Goal: Information Seeking & Learning: Check status

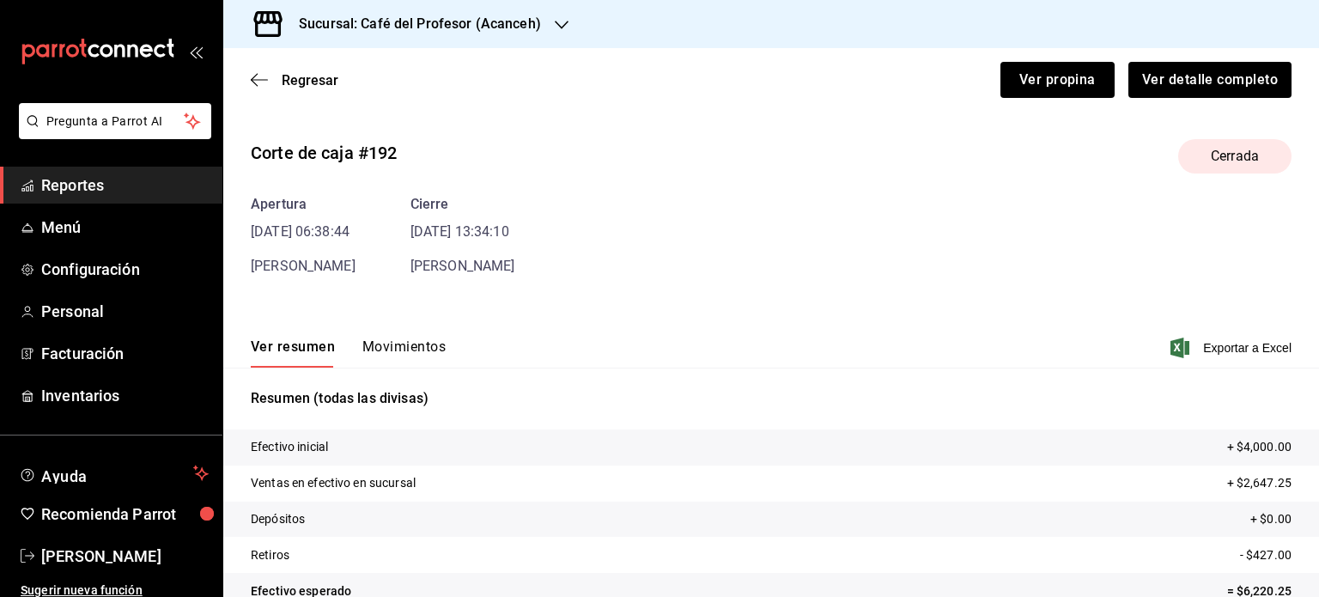
scroll to position [104, 0]
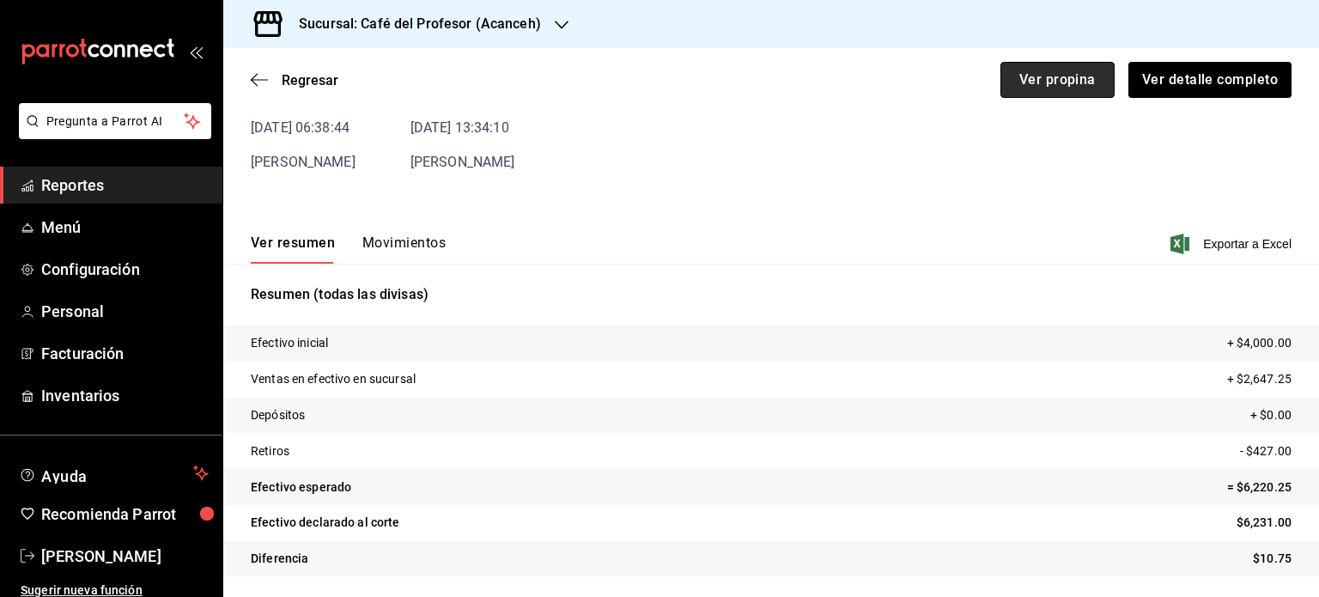
click at [1051, 85] on button "Ver propina" at bounding box center [1057, 80] width 114 height 36
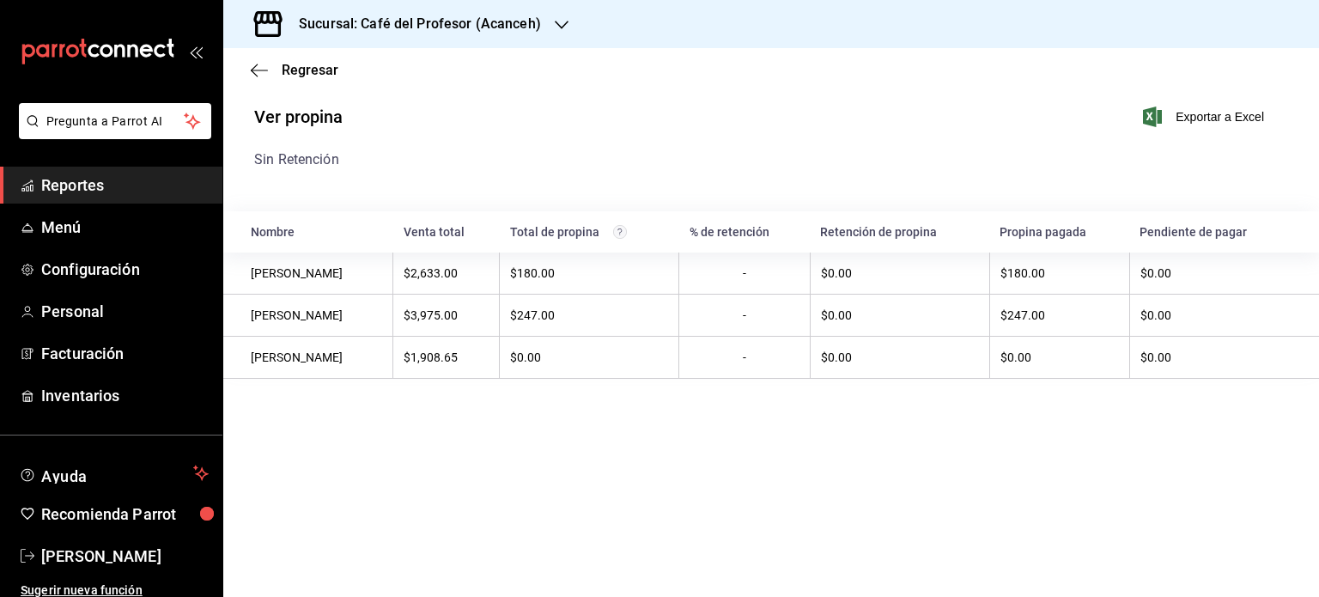
click at [302, 81] on div "Regresar" at bounding box center [770, 70] width 1095 height 44
click at [268, 77] on span "Regresar" at bounding box center [295, 70] width 88 height 16
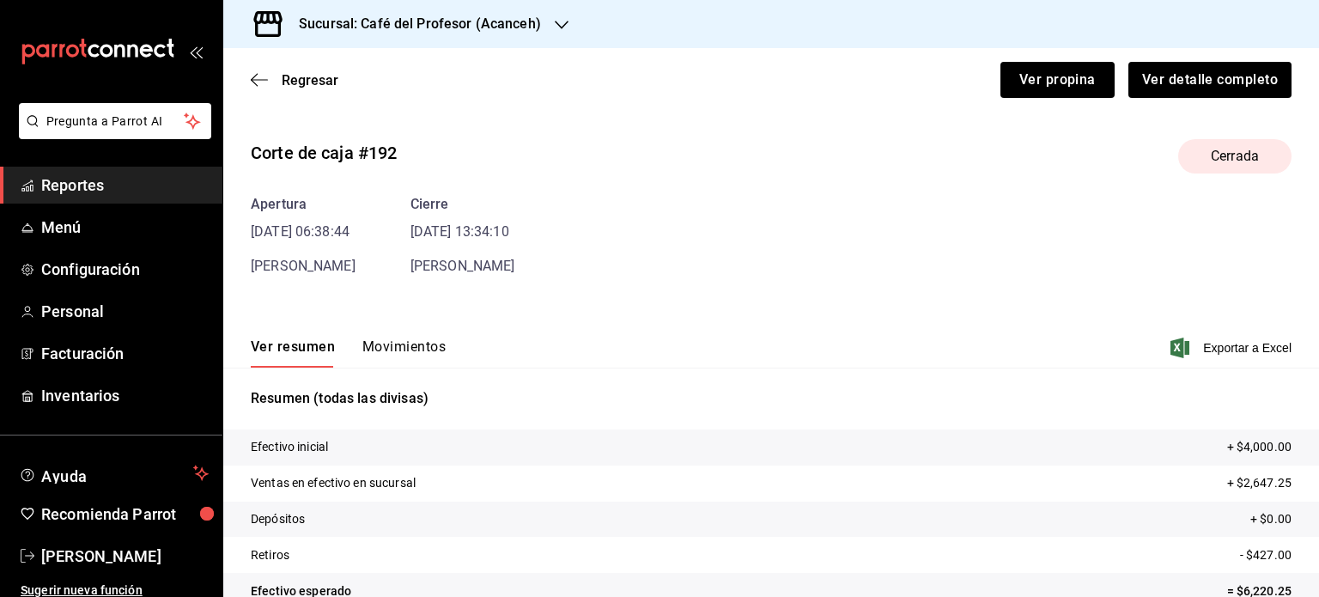
click at [481, 26] on h3 "Sucursal: Café del Profesor (Acanceh)" at bounding box center [413, 24] width 256 height 21
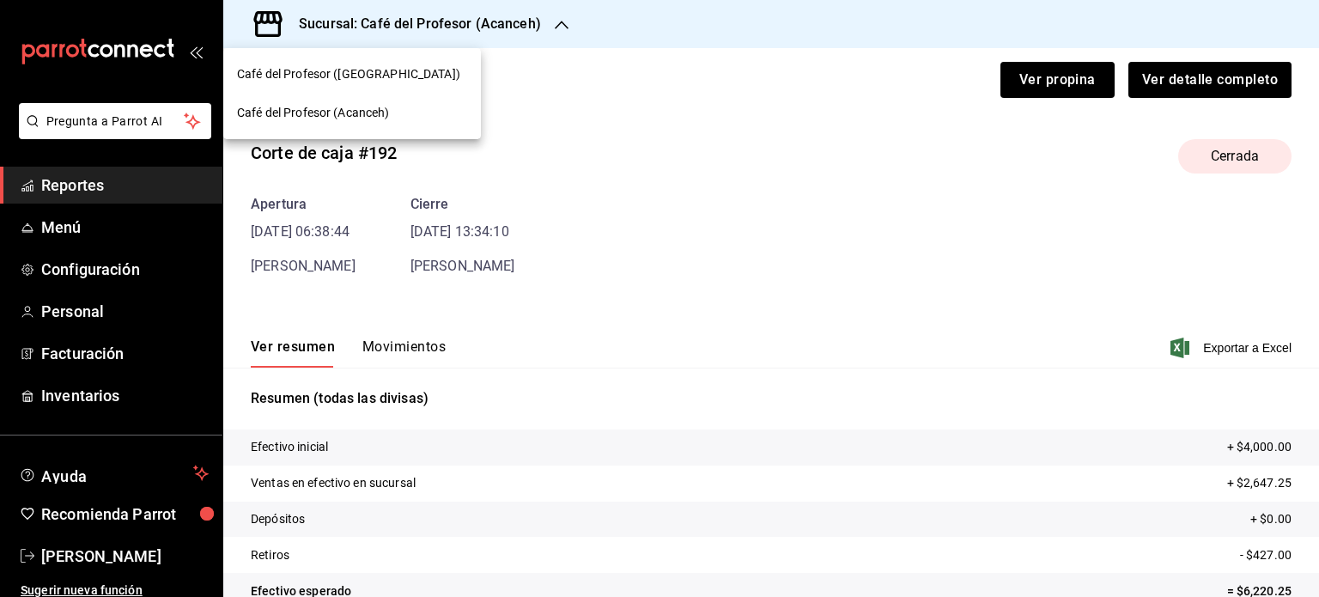
click at [355, 119] on span "Café del Profesor (Acanceh)" at bounding box center [313, 113] width 153 height 18
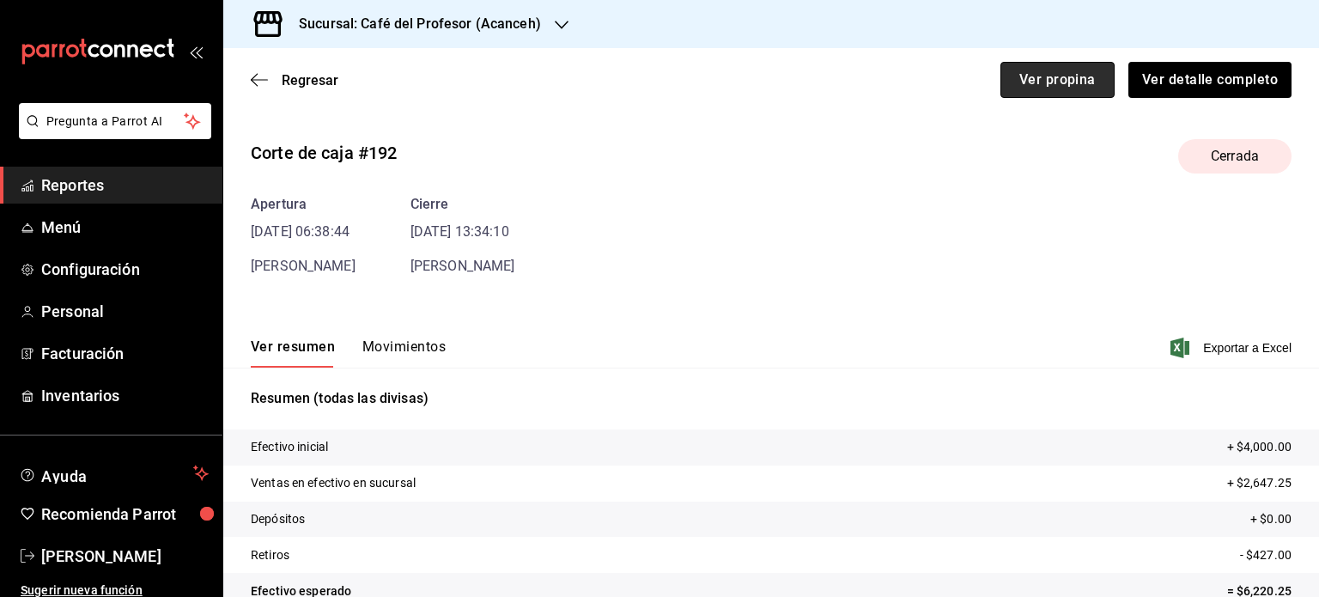
click at [1020, 91] on button "Ver propina" at bounding box center [1057, 80] width 114 height 36
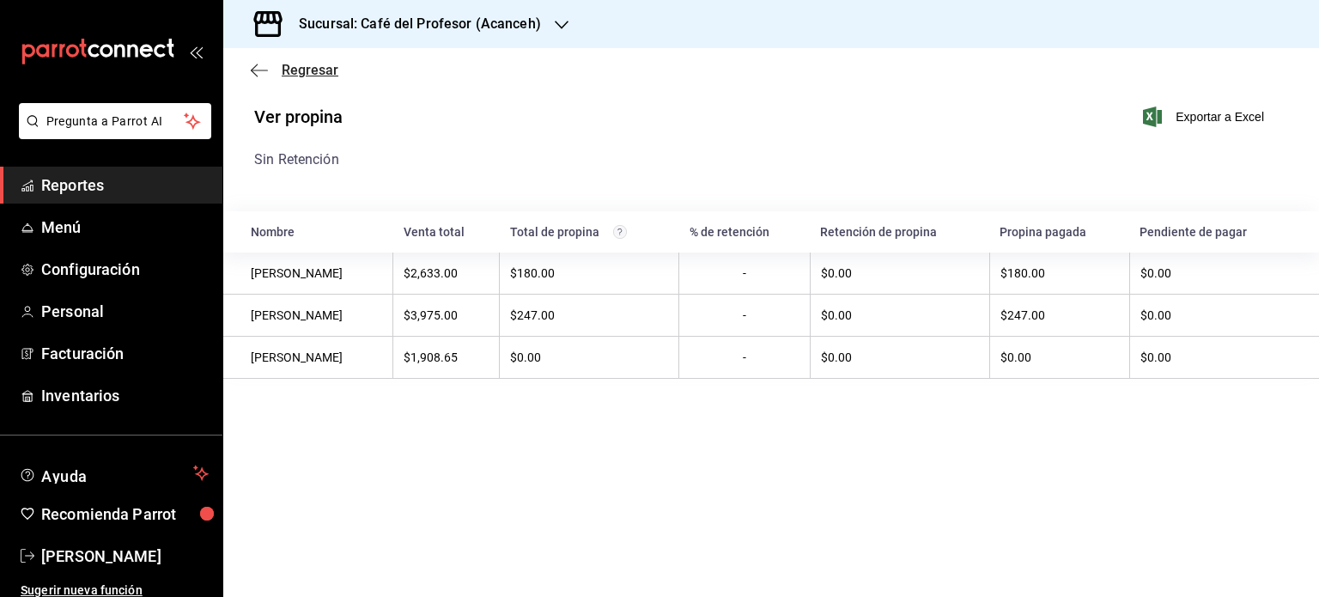
click at [295, 66] on span "Regresar" at bounding box center [310, 70] width 57 height 16
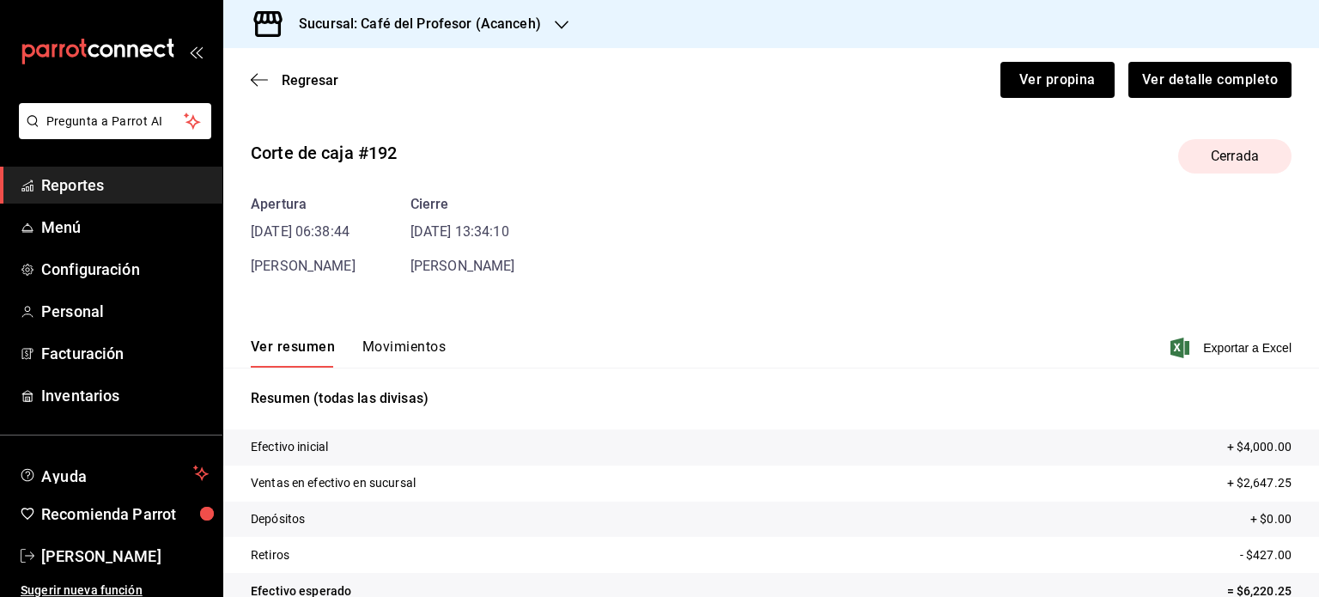
click at [445, 21] on h3 "Sucursal: Café del Profesor (Acanceh)" at bounding box center [413, 24] width 256 height 21
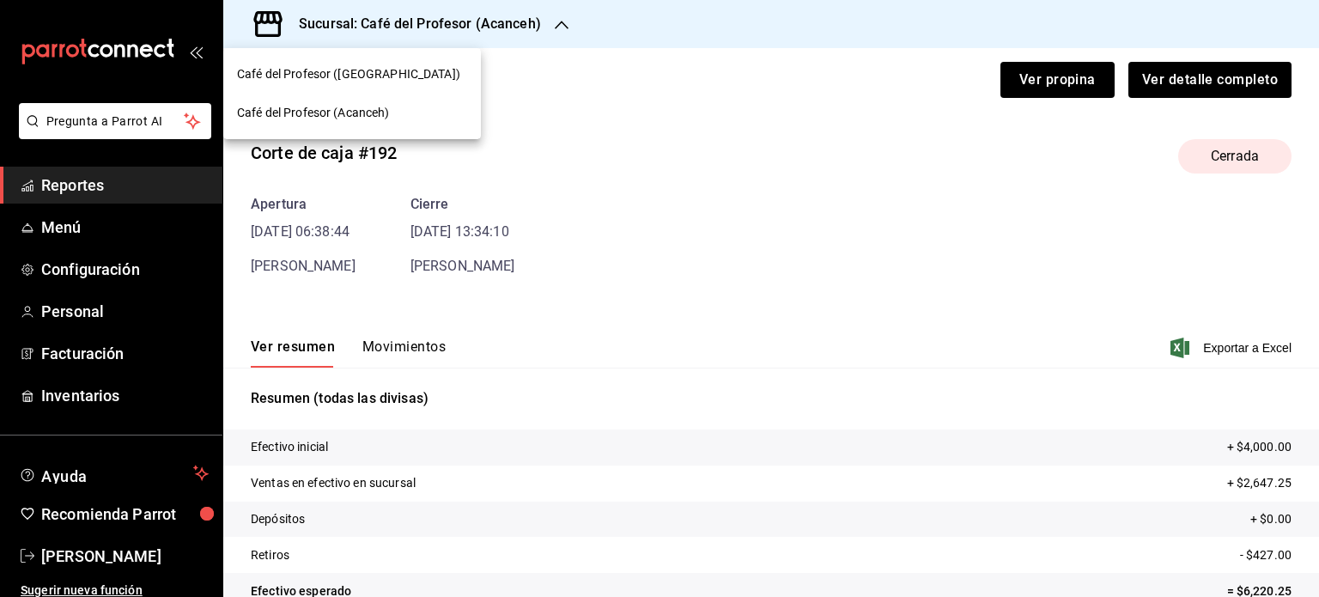
click at [333, 70] on span "Café del Profesor ([GEOGRAPHIC_DATA])" at bounding box center [348, 74] width 223 height 18
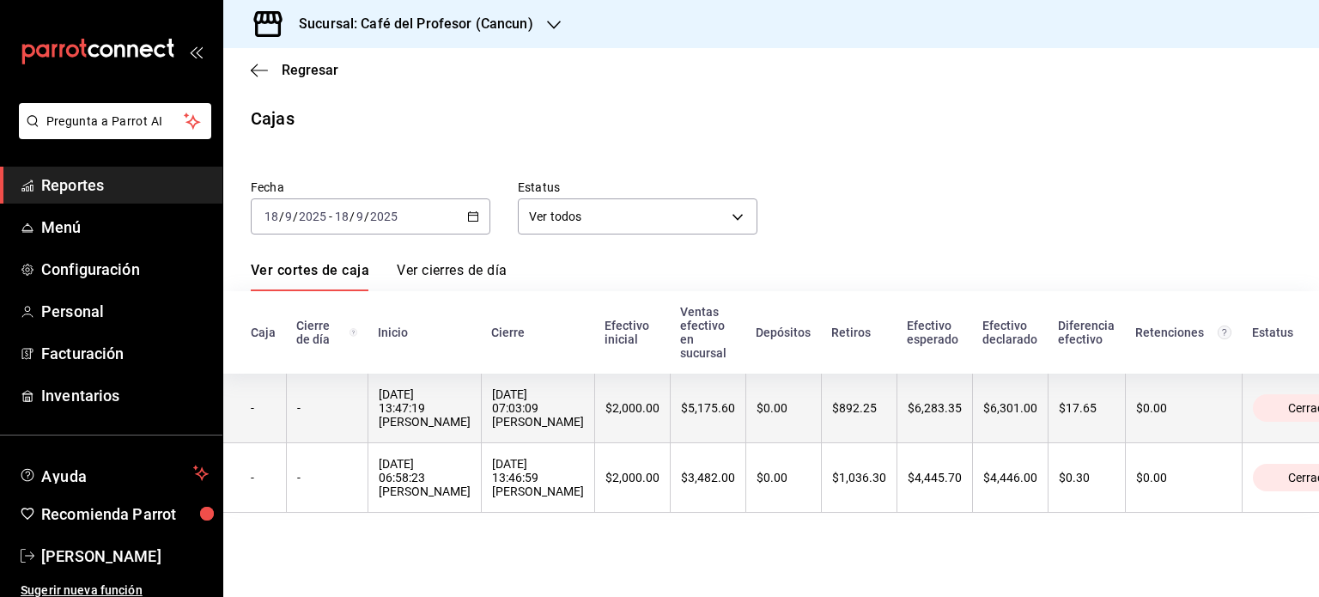
click at [481, 427] on th "[DATE] 13:47:19 [PERSON_NAME]" at bounding box center [423, 408] width 113 height 70
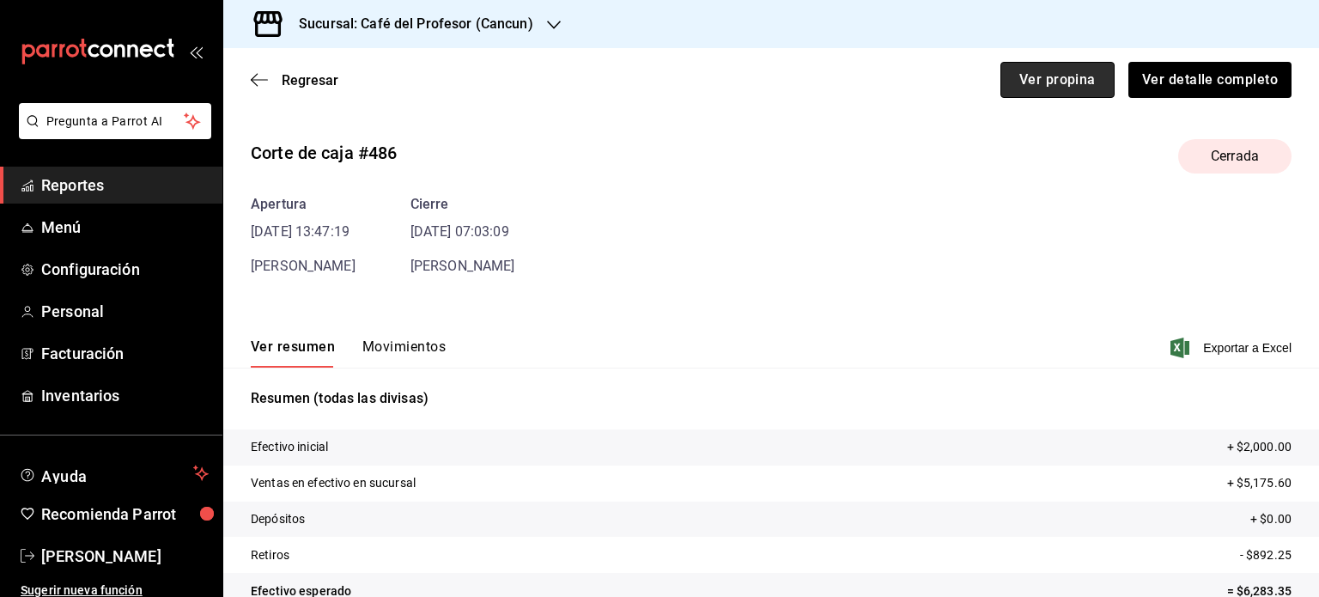
click at [1049, 82] on button "Ver propina" at bounding box center [1057, 80] width 114 height 36
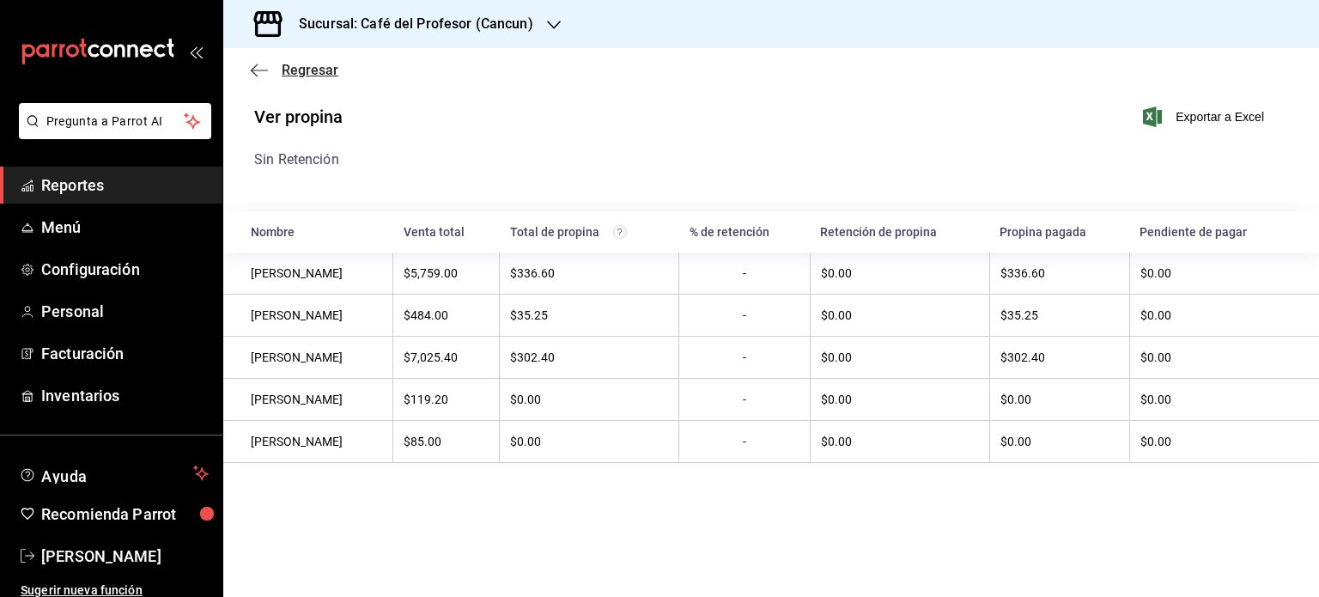
click at [270, 71] on span "Regresar" at bounding box center [295, 70] width 88 height 16
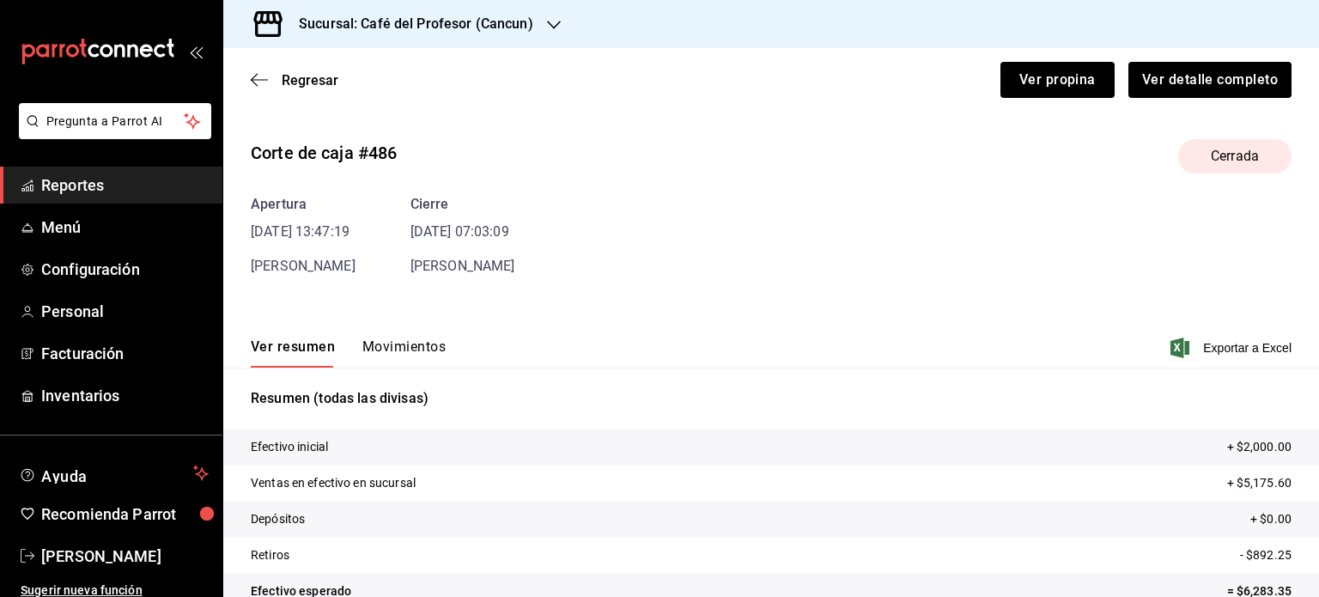
click at [406, 23] on h3 "Sucursal: Café del Profesor (Cancun)" at bounding box center [409, 24] width 248 height 21
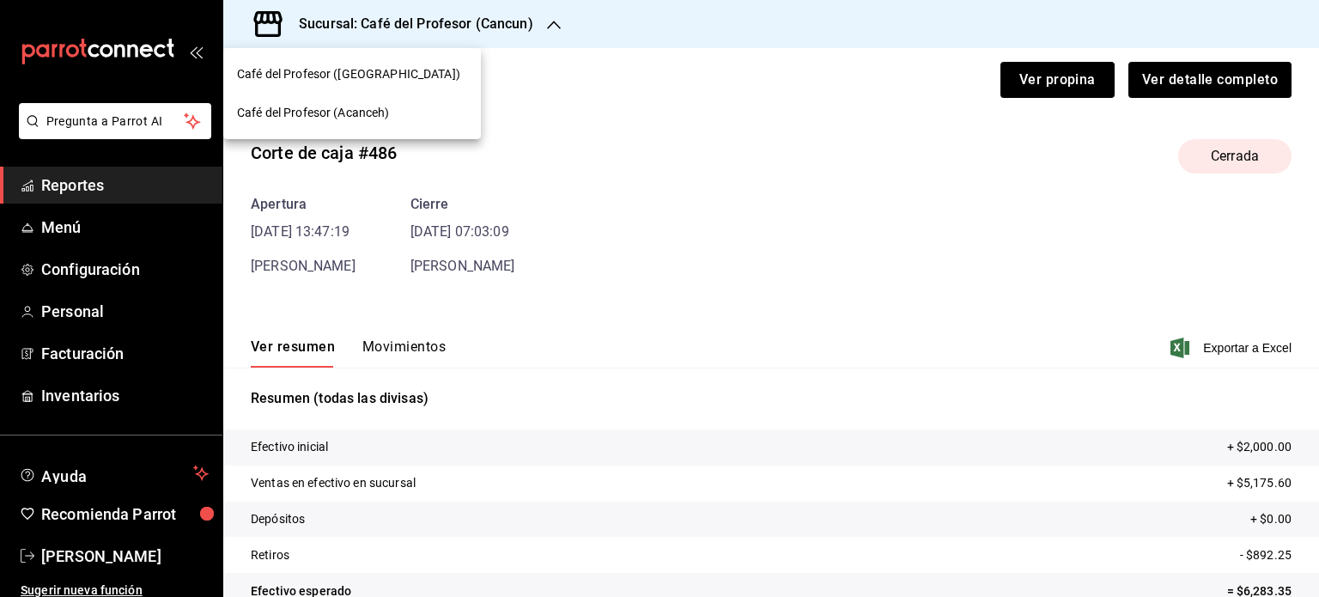
click at [351, 130] on div "Café del Profesor (Acanceh)" at bounding box center [352, 113] width 258 height 39
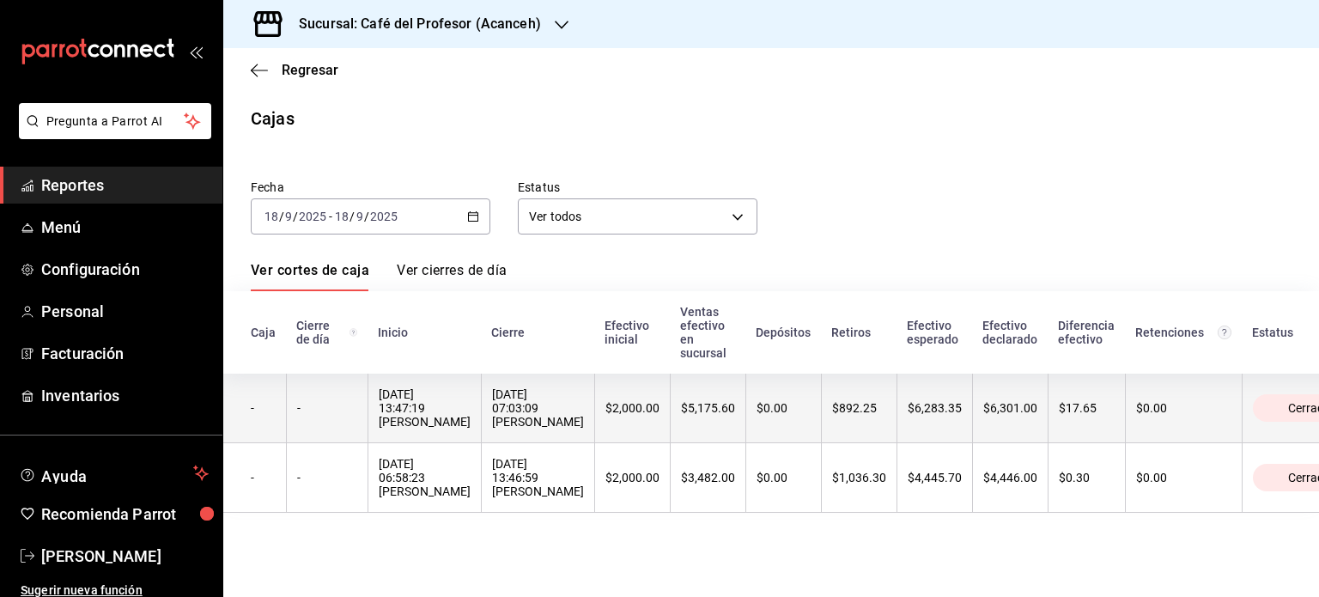
click at [470, 425] on div "[DATE] 13:47:19 [PERSON_NAME]" at bounding box center [425, 407] width 92 height 41
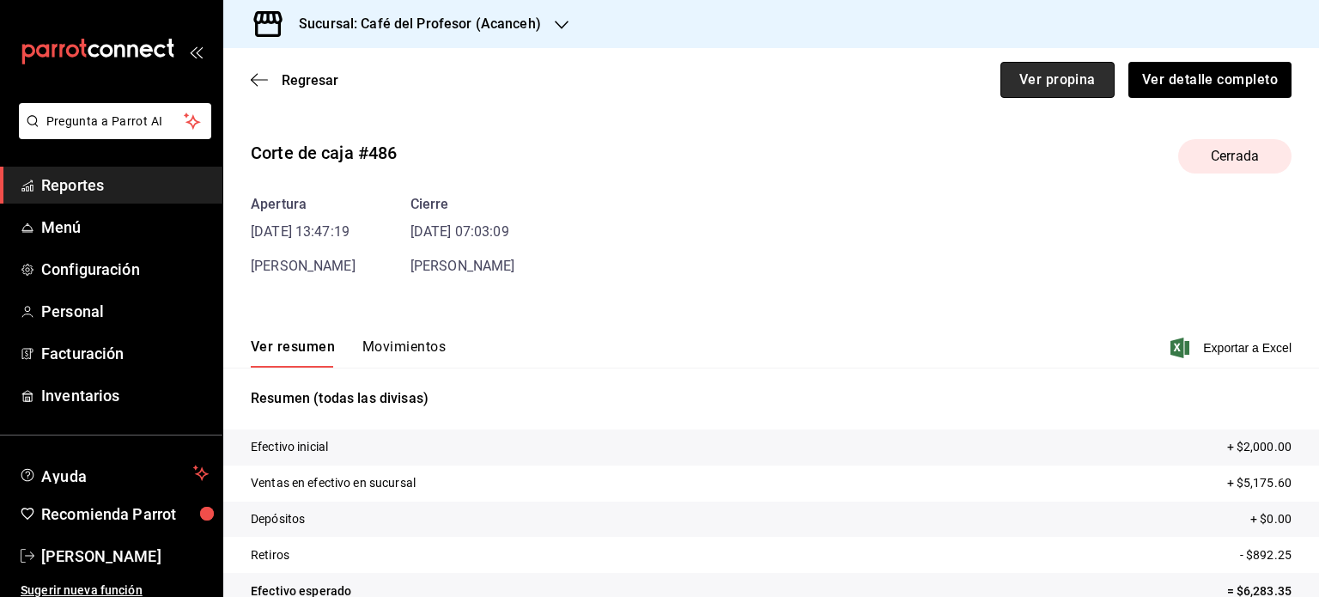
click at [1015, 69] on button "Ver propina" at bounding box center [1057, 80] width 114 height 36
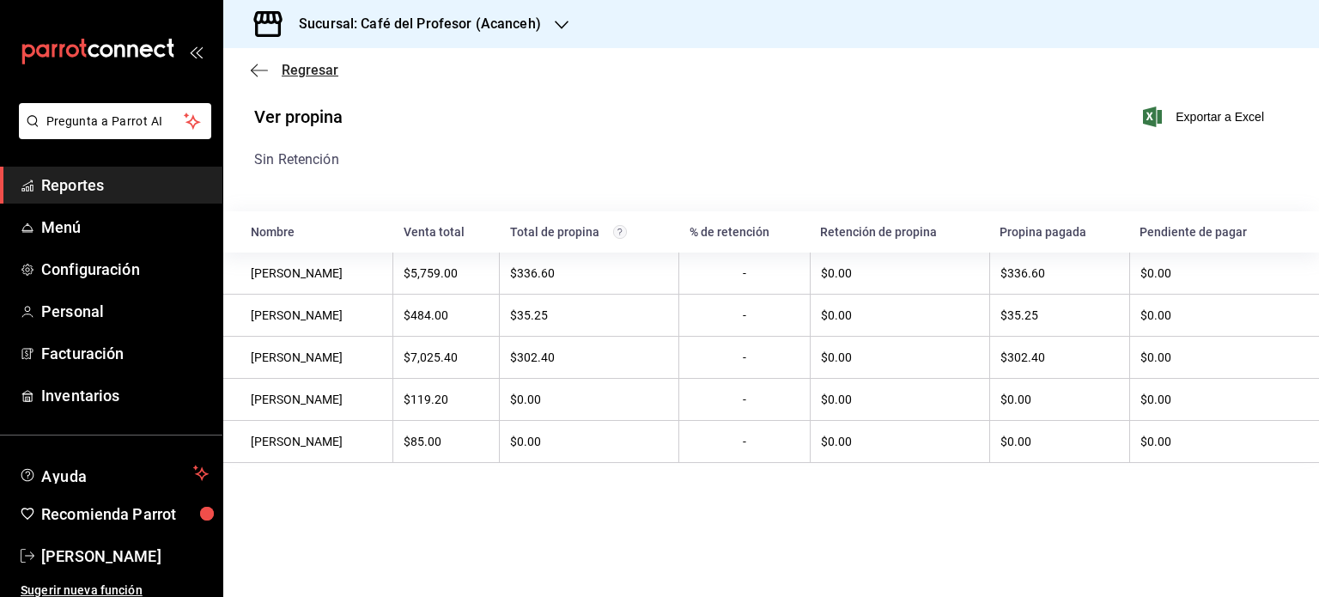
click at [261, 73] on icon "button" at bounding box center [259, 70] width 17 height 15
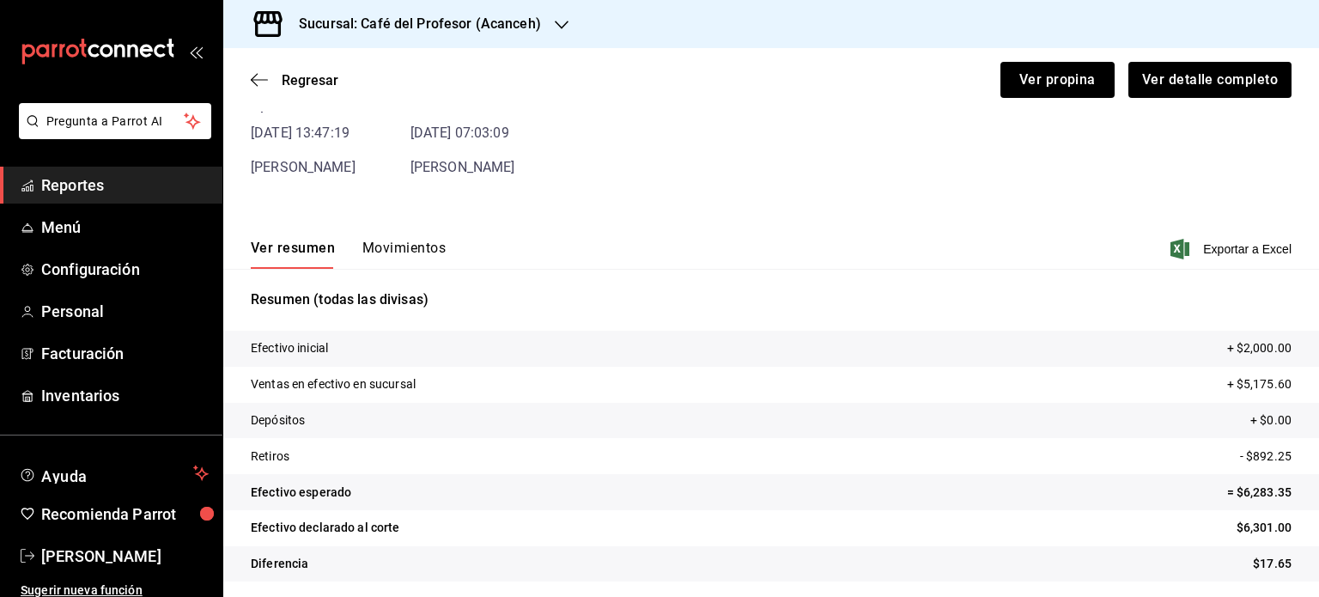
scroll to position [104, 0]
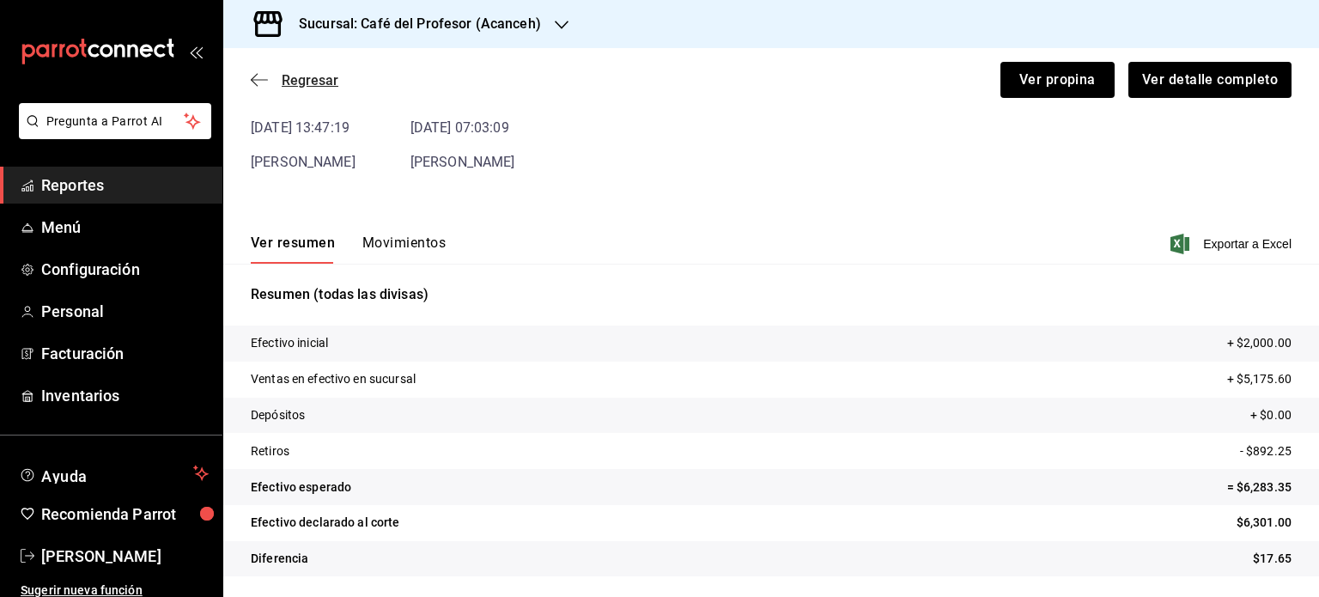
click at [263, 83] on icon "button" at bounding box center [259, 79] width 17 height 15
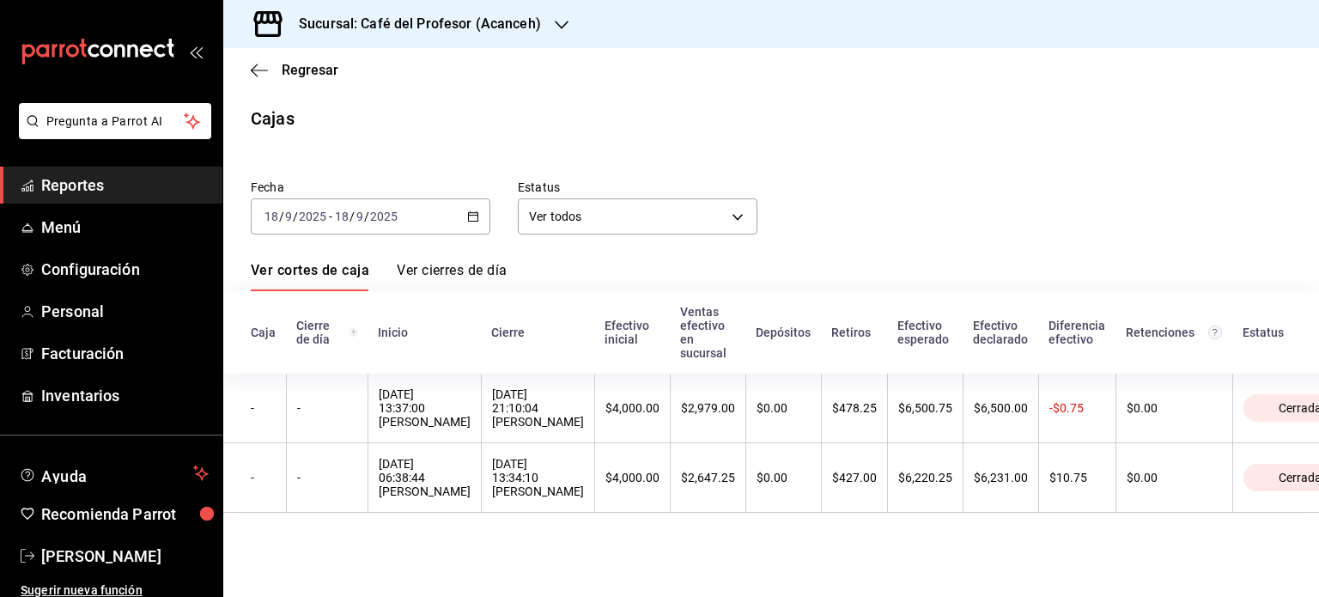
click at [429, 32] on h3 "Sucursal: Café del Profesor (Acanceh)" at bounding box center [413, 24] width 256 height 21
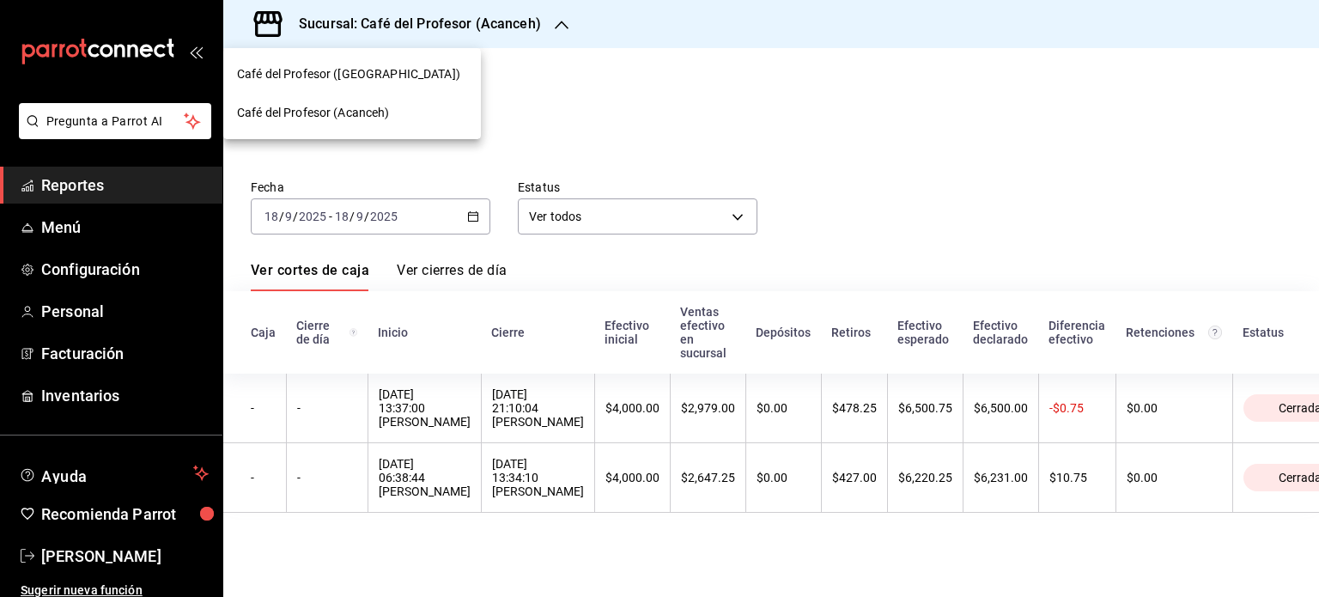
click at [356, 108] on span "Café del Profesor (Acanceh)" at bounding box center [313, 113] width 153 height 18
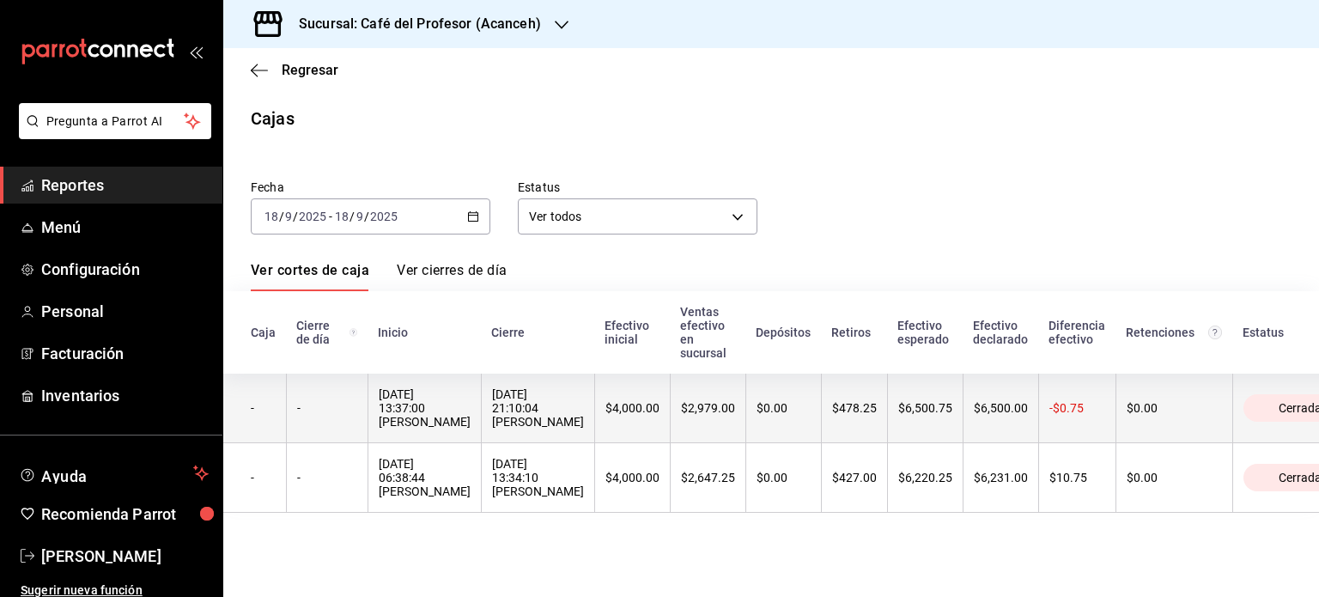
click at [496, 421] on div "[DATE] 21:10:04 [PERSON_NAME]" at bounding box center [538, 407] width 92 height 41
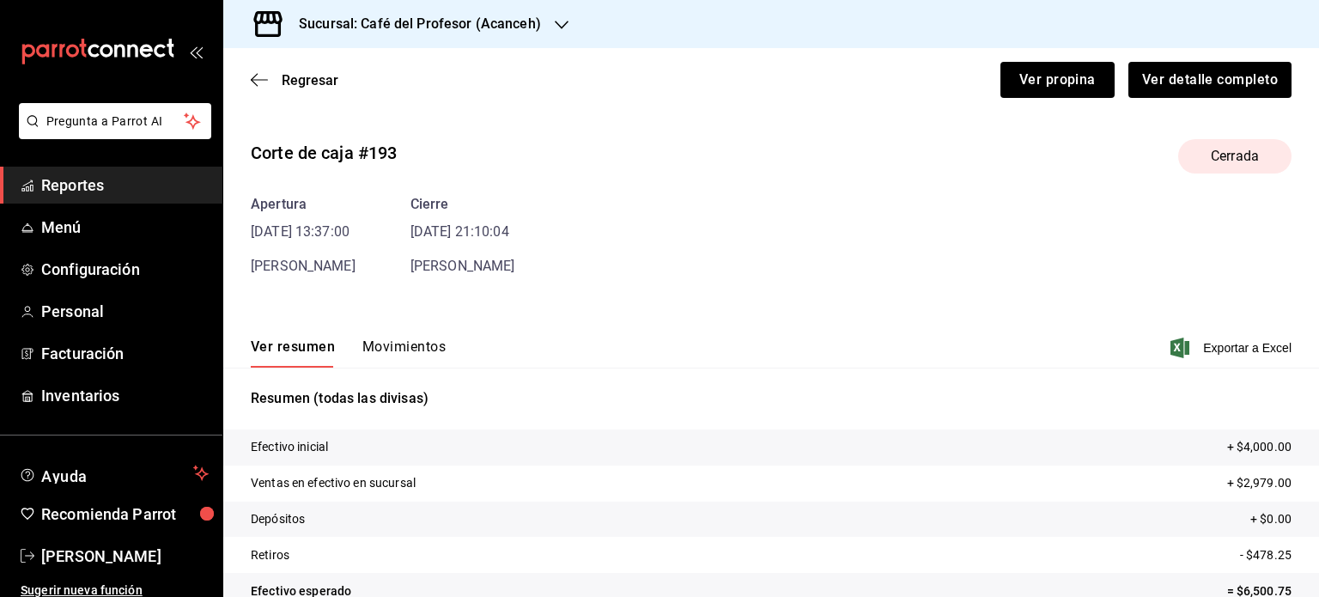
click at [388, 339] on button "Movimientos" at bounding box center [403, 352] width 83 height 29
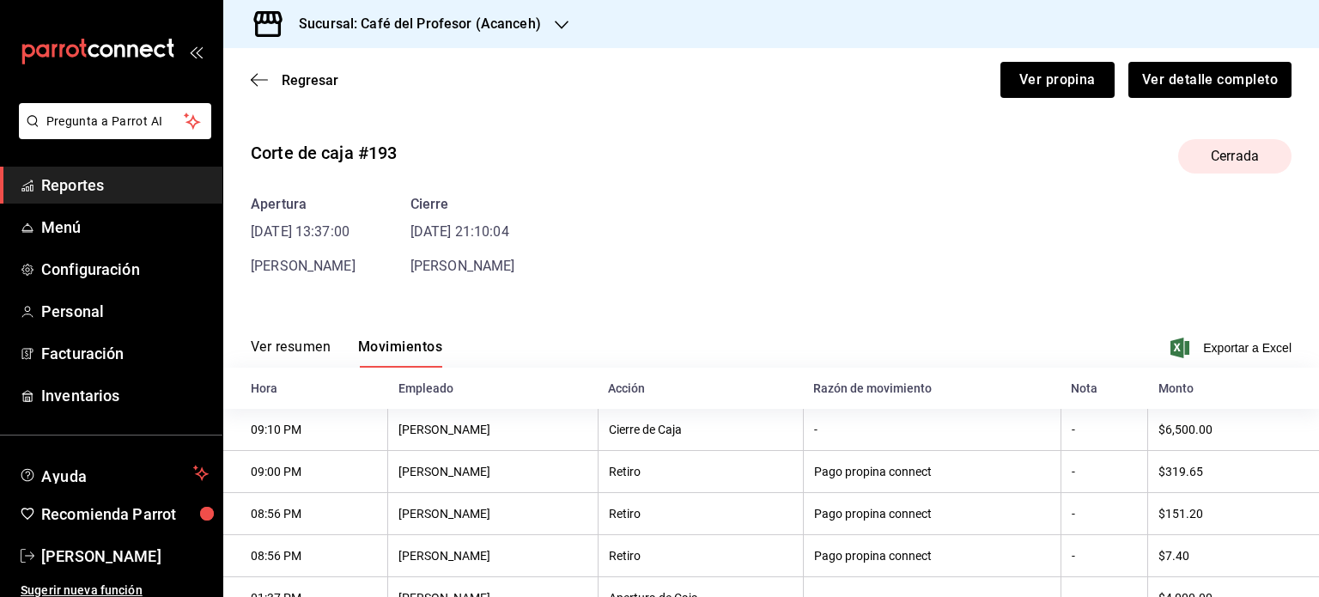
scroll to position [66, 0]
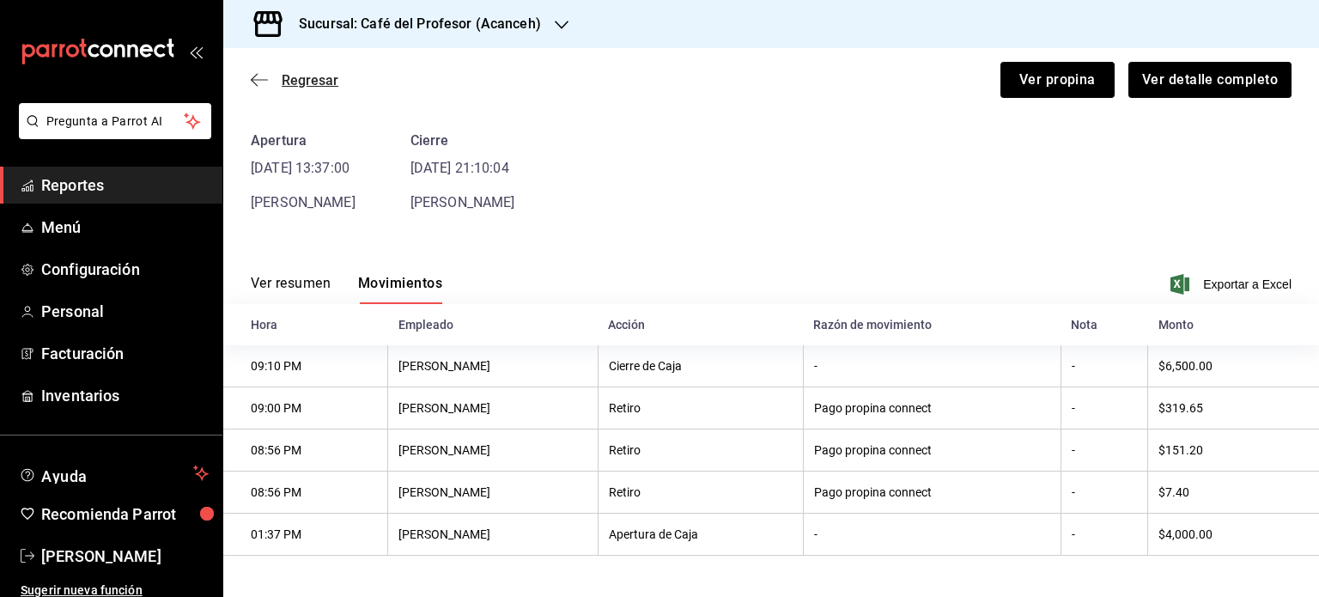
click at [266, 72] on icon "button" at bounding box center [259, 79] width 17 height 15
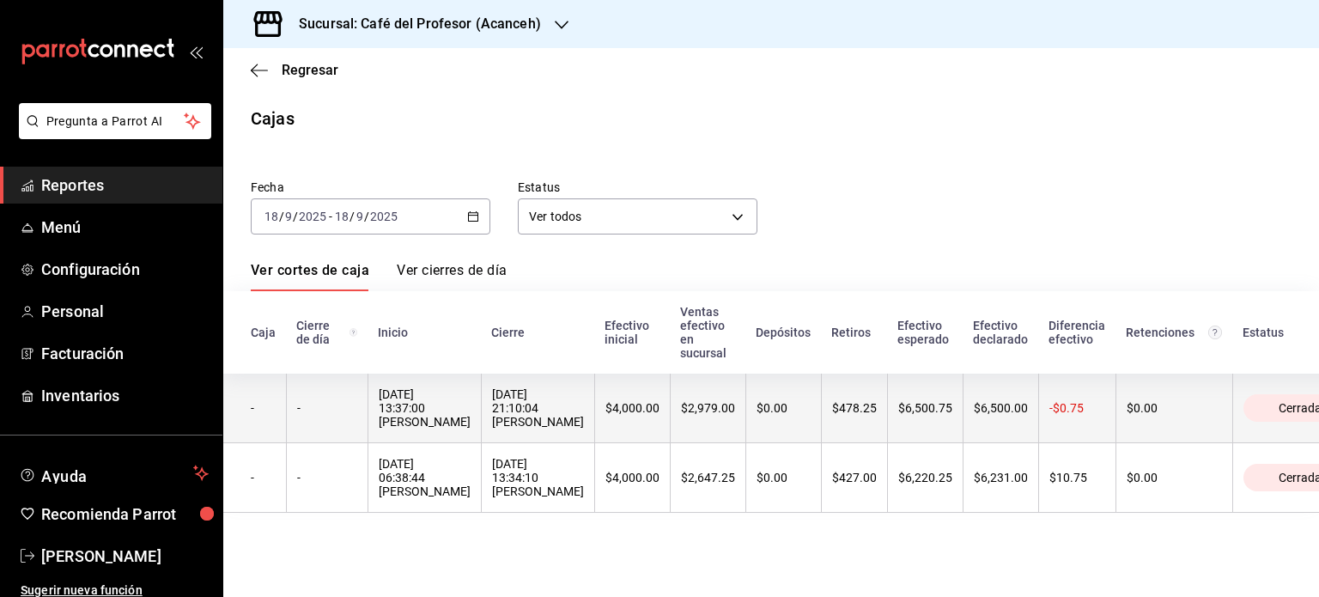
click at [525, 395] on div "[DATE] 21:10:04 [PERSON_NAME]" at bounding box center [538, 407] width 92 height 41
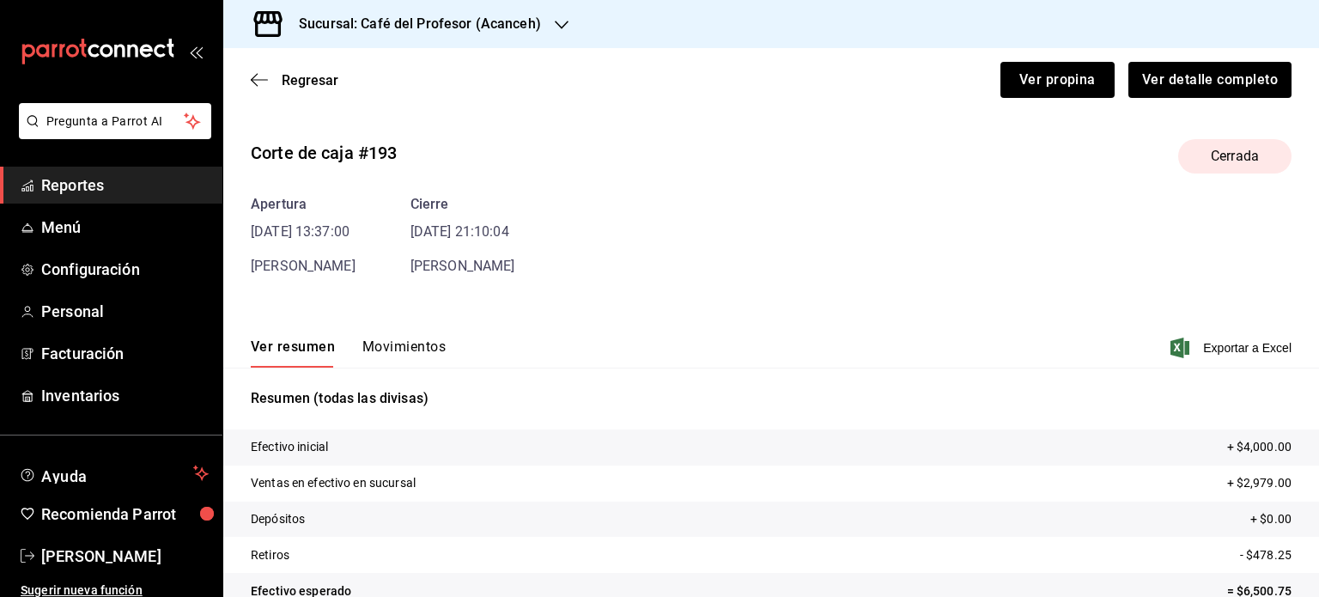
click at [1013, 101] on div "Regresar Ver propina Ver detalle completo" at bounding box center [770, 80] width 1095 height 64
click at [1012, 70] on button "Ver propina" at bounding box center [1057, 80] width 114 height 36
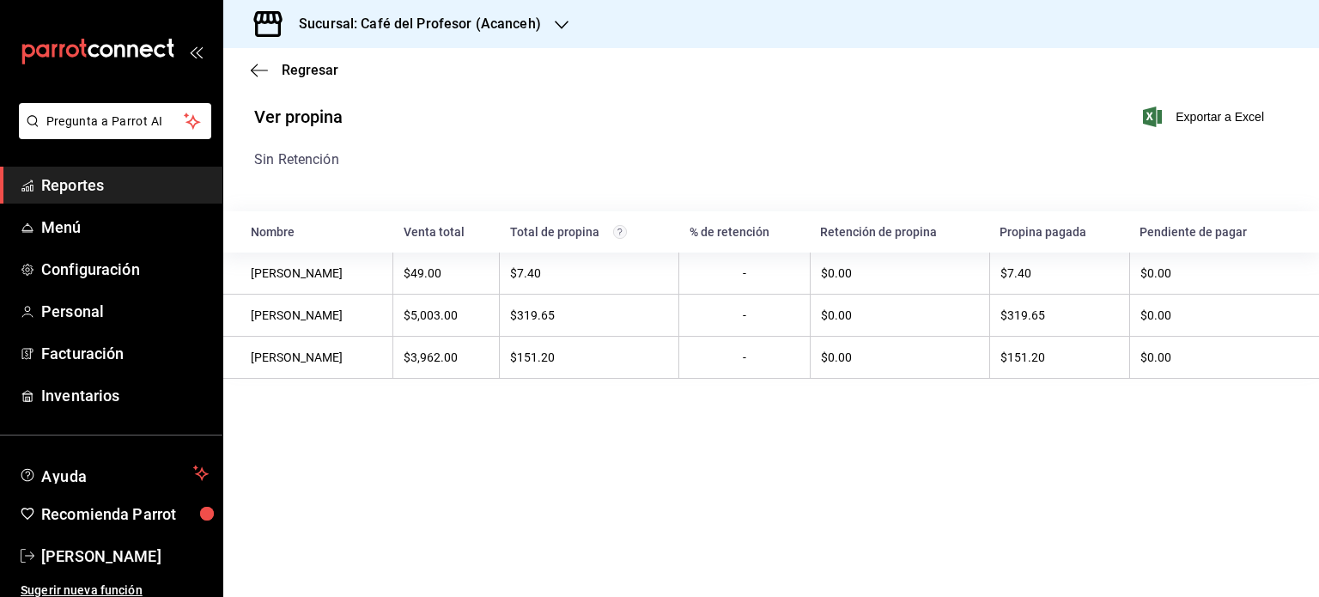
click at [297, 60] on div "Regresar" at bounding box center [770, 70] width 1095 height 44
click at [297, 92] on main "Regresar Ver propina Exportar a Excel Sin Retención Nombre Venta total Total de…" at bounding box center [770, 322] width 1095 height 549
click at [295, 64] on span "Regresar" at bounding box center [310, 70] width 57 height 16
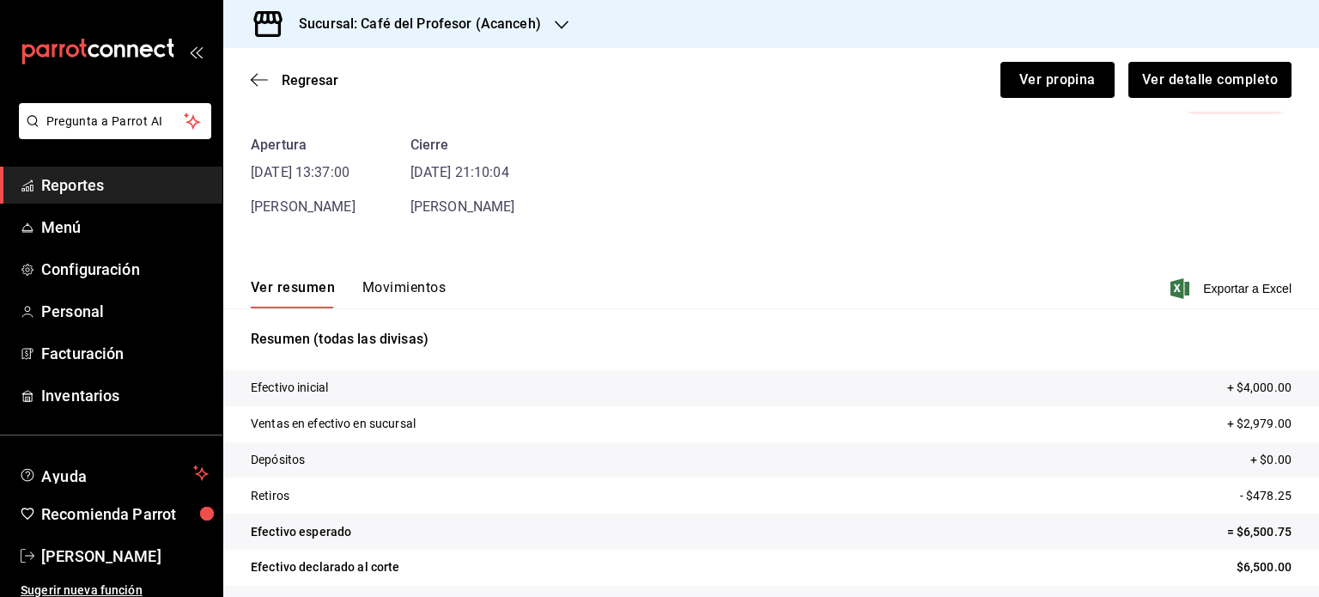
scroll to position [104, 0]
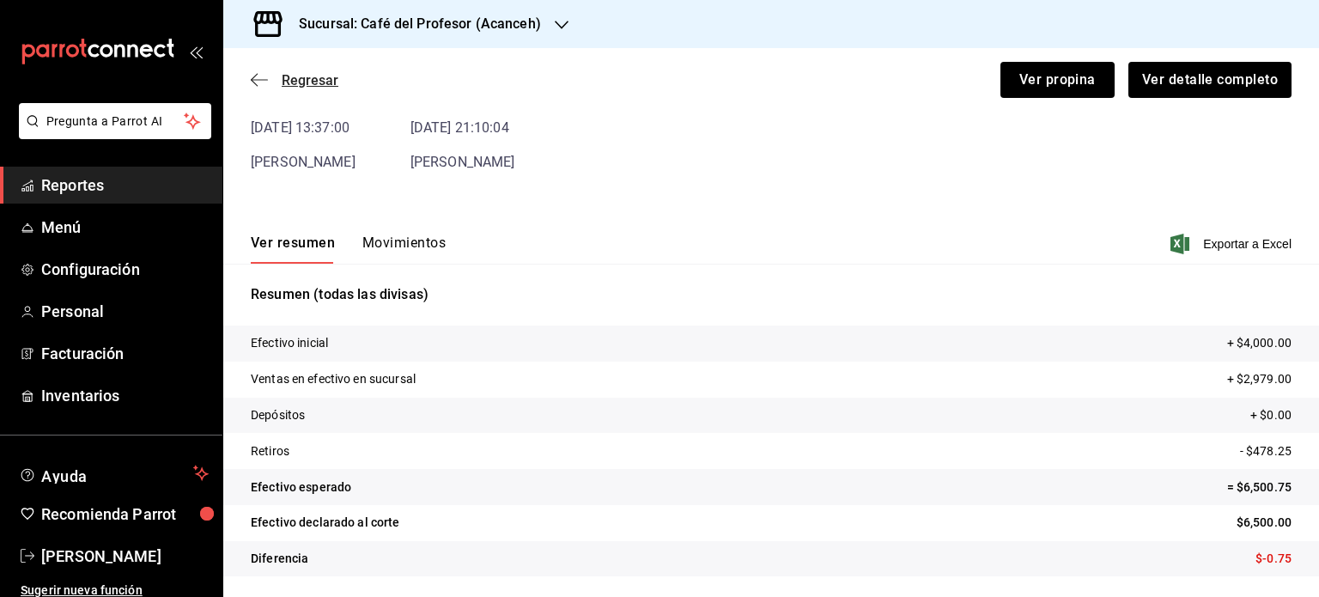
click at [282, 78] on span "Regresar" at bounding box center [310, 80] width 57 height 16
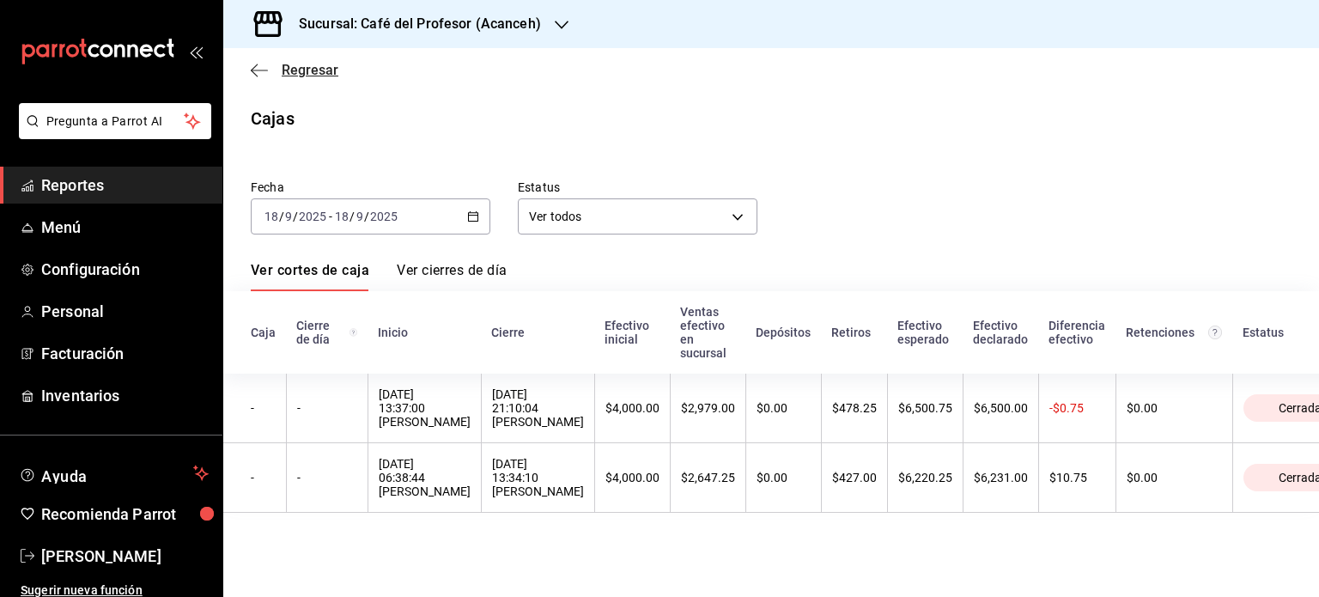
click at [259, 72] on icon "button" at bounding box center [259, 70] width 17 height 15
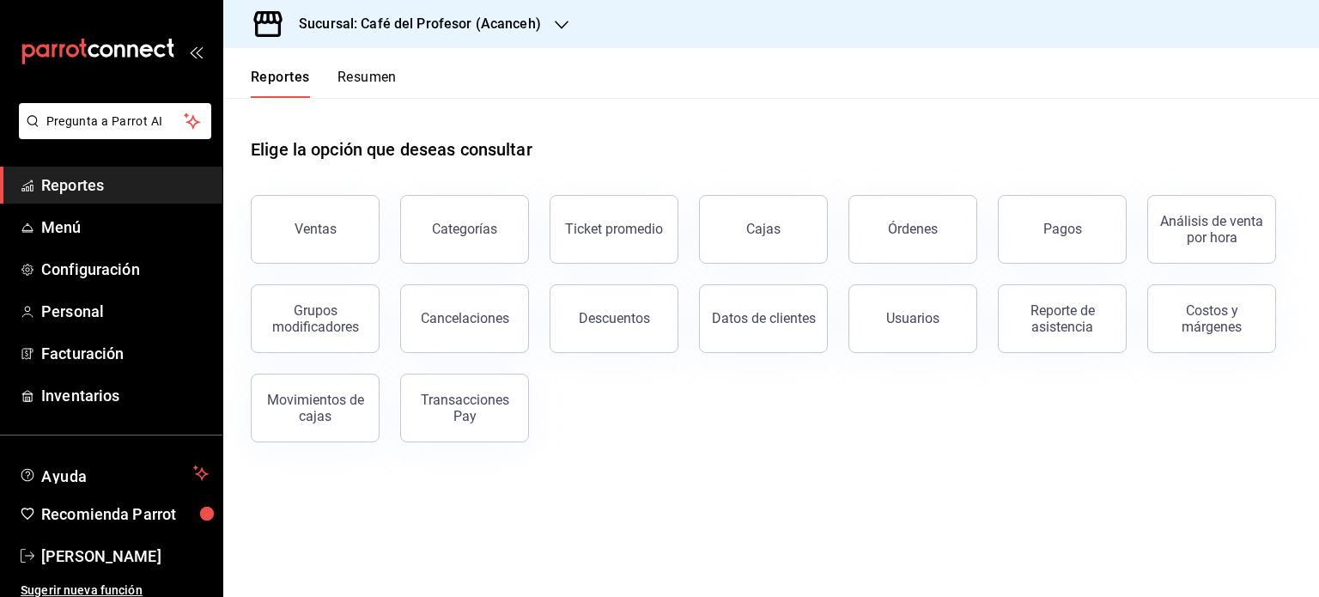
click at [553, 317] on div "Descuentos" at bounding box center [603, 308] width 149 height 89
click at [591, 317] on div "Descuentos" at bounding box center [614, 318] width 71 height 16
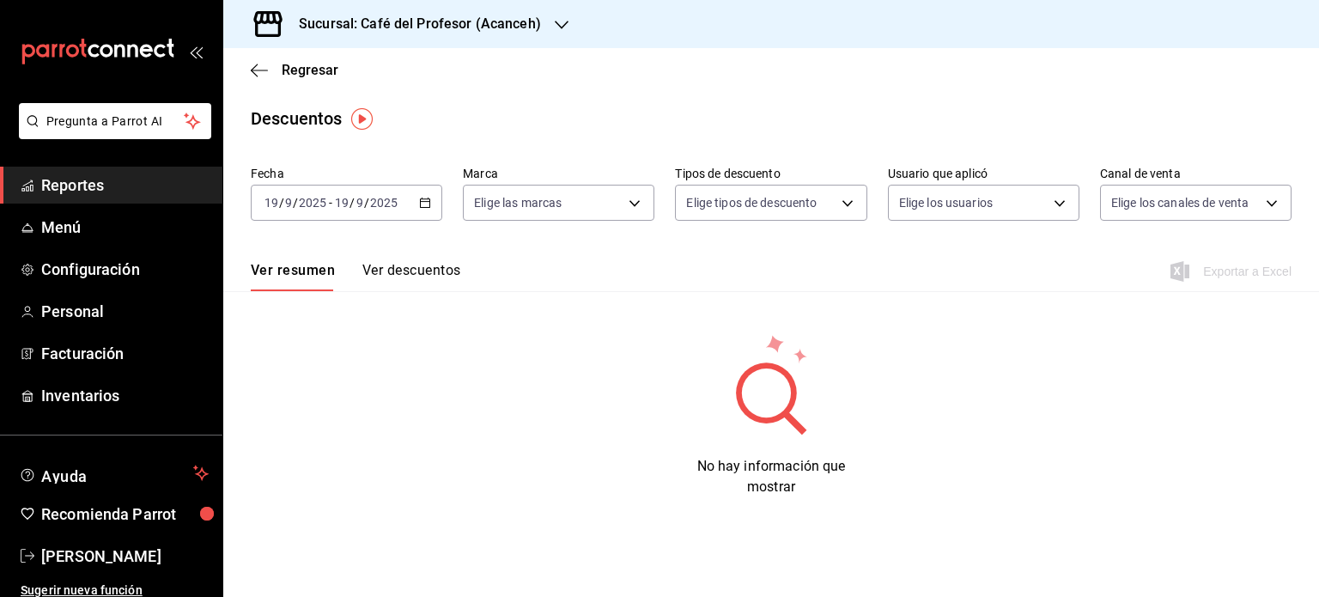
click at [421, 205] on icon "button" at bounding box center [425, 203] width 12 height 12
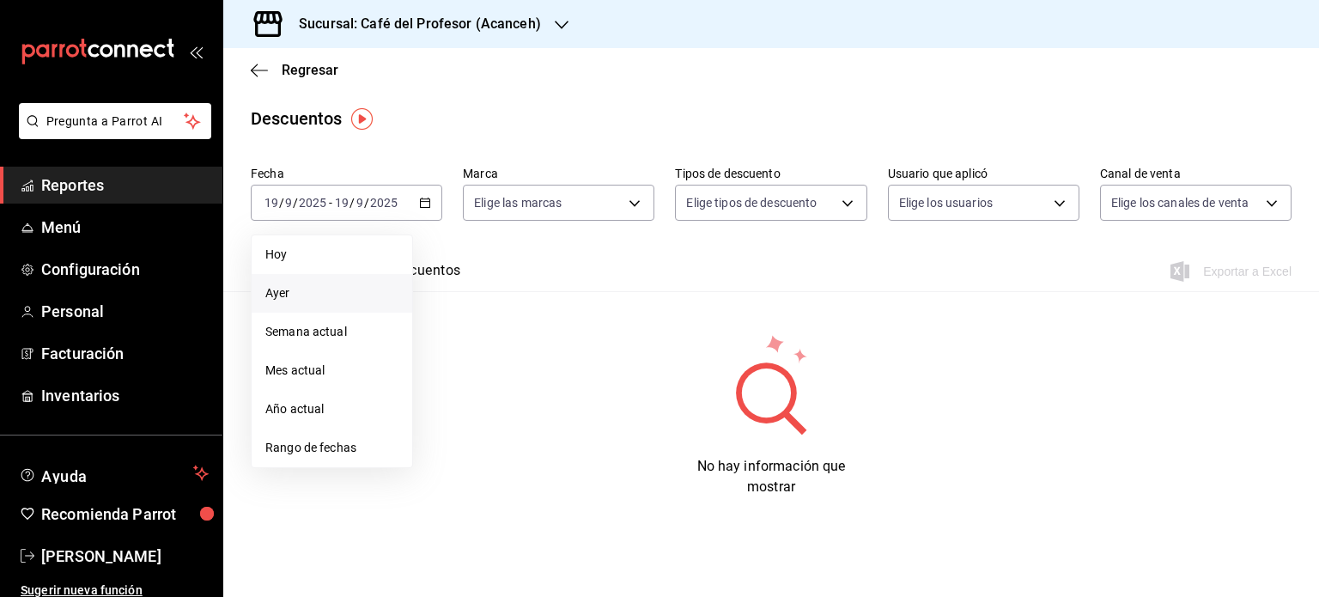
click at [288, 294] on span "Ayer" at bounding box center [331, 293] width 133 height 18
